Goal: Task Accomplishment & Management: Use online tool/utility

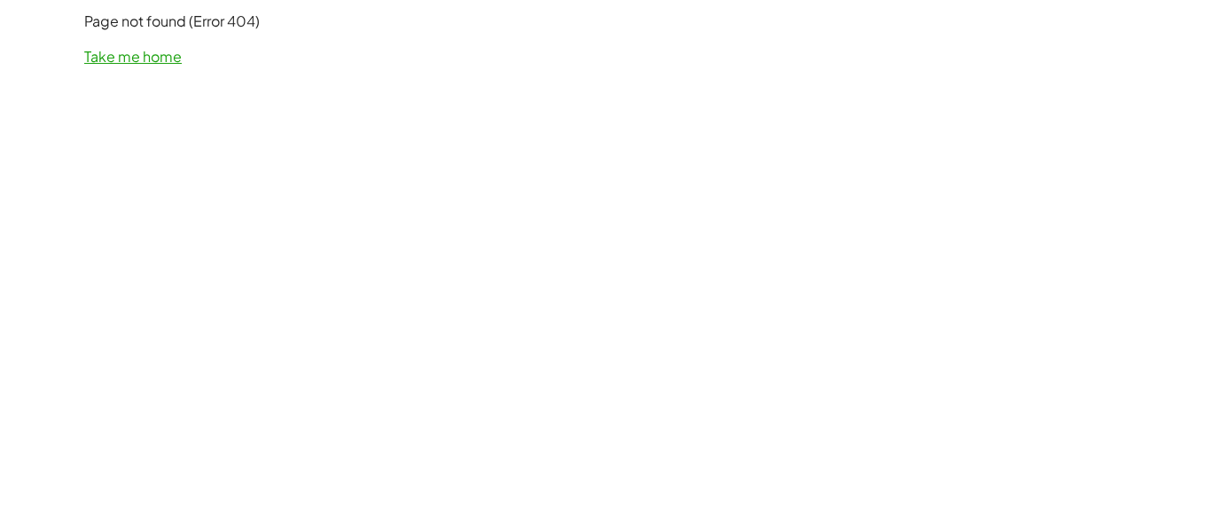
click at [154, 64] on link "Take me home" at bounding box center [132, 56] width 97 height 19
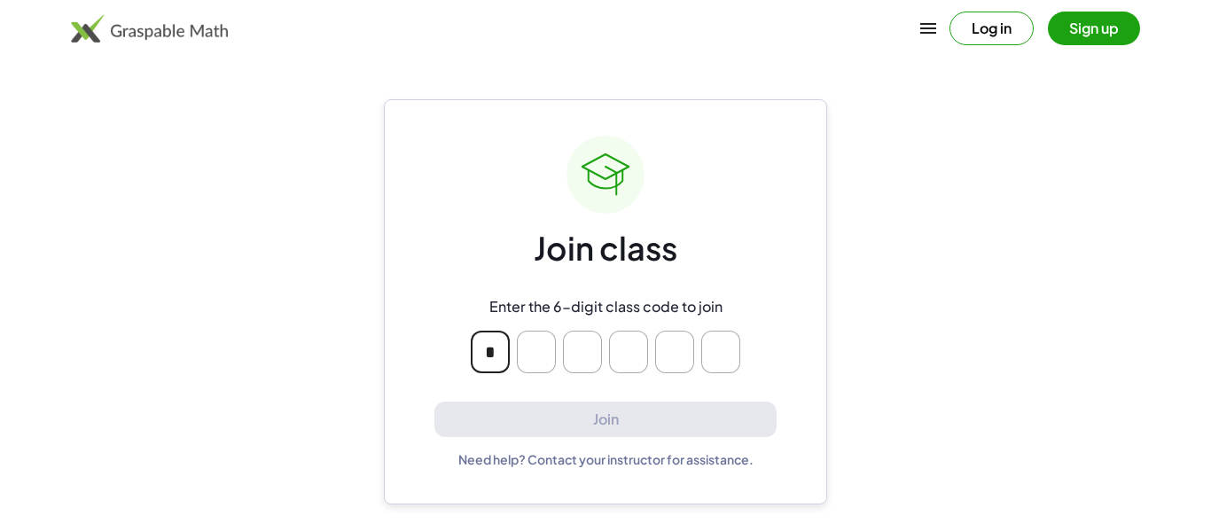
type input "*"
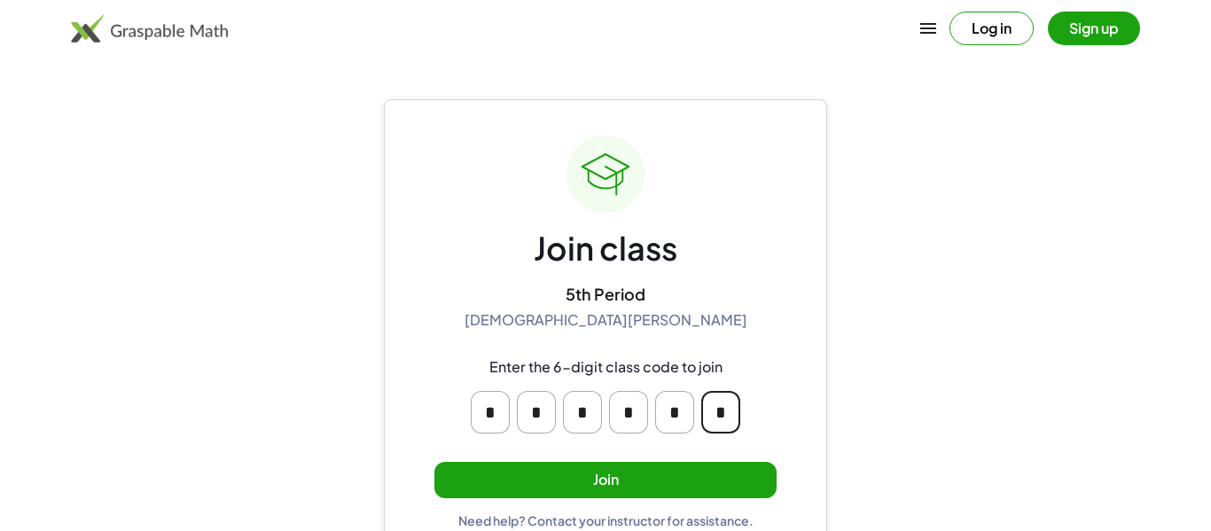
type input "*"
click at [624, 483] on button "Join" at bounding box center [605, 480] width 342 height 36
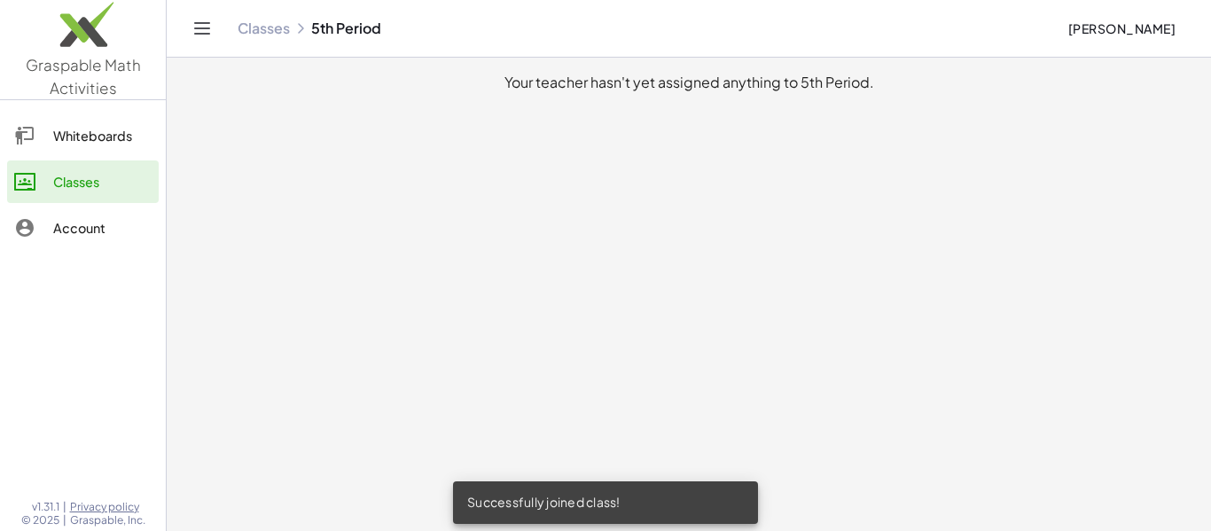
click at [131, 144] on div "Whiteboards" at bounding box center [102, 135] width 98 height 21
